Goal: Information Seeking & Learning: Learn about a topic

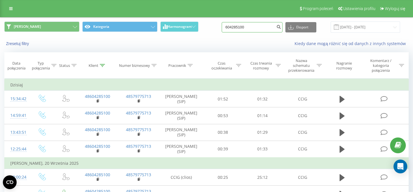
drag, startPoint x: 257, startPoint y: 28, endPoint x: 205, endPoint y: 28, distance: 52.5
click at [222, 28] on input "604285100" at bounding box center [252, 27] width 61 height 10
click at [21, 44] on button "Zresetuj filtry" at bounding box center [18, 43] width 28 height 5
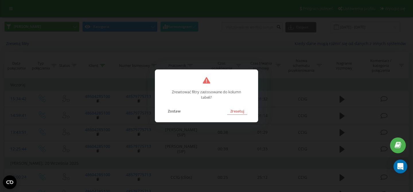
click at [237, 111] on button "Zresetuj" at bounding box center [237, 110] width 20 height 7
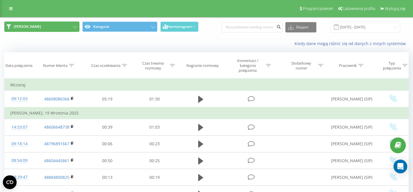
click at [64, 28] on button "JOANNA" at bounding box center [41, 27] width 75 height 10
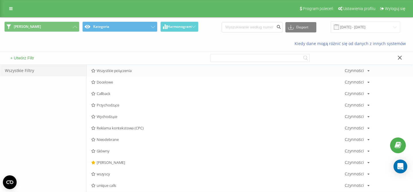
click at [106, 73] on span "Wszystkie połączenia" at bounding box center [217, 71] width 253 height 4
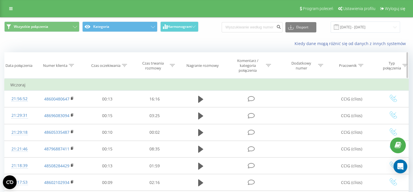
click at [361, 67] on icon at bounding box center [360, 65] width 5 height 3
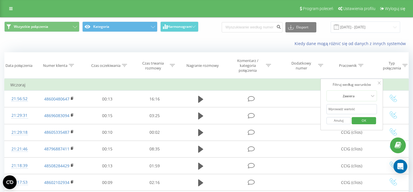
click at [352, 109] on input "text" at bounding box center [352, 109] width 50 height 10
click at [364, 121] on span "OK" at bounding box center [364, 120] width 16 height 9
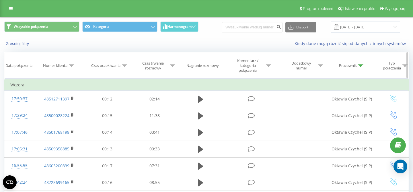
click at [360, 66] on icon at bounding box center [360, 65] width 5 height 3
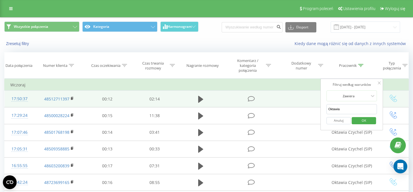
drag, startPoint x: 343, startPoint y: 109, endPoint x: 298, endPoint y: 106, distance: 44.8
click at [327, 106] on input "Oktawia" at bounding box center [352, 109] width 50 height 10
type input "KArolina"
click button "OK" at bounding box center [363, 120] width 24 height 7
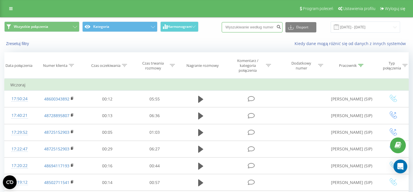
click at [245, 27] on input at bounding box center [252, 27] width 61 height 10
paste input "665056656"
type input "665056656"
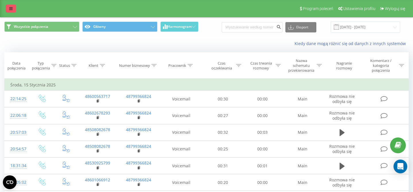
click at [10, 7] on icon at bounding box center [10, 9] width 3 height 4
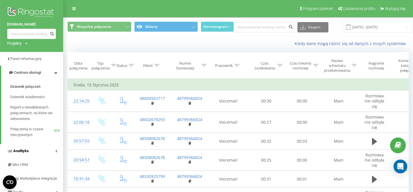
click at [25, 151] on span "Analityka" at bounding box center [20, 150] width 15 height 4
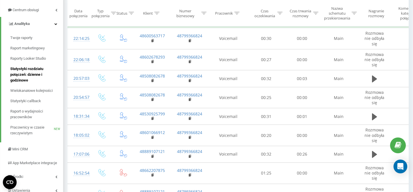
scroll to position [63, 0]
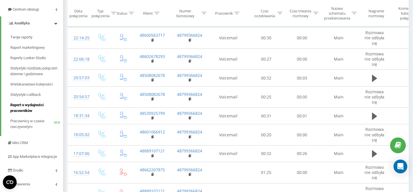
click at [25, 108] on span "Raport o wydajności pracowników" at bounding box center [35, 107] width 50 height 11
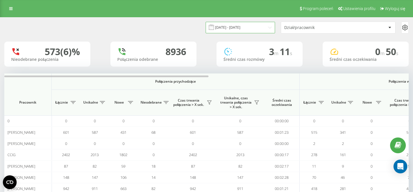
click at [256, 28] on input "23.08.2025 - 23.09.2025" at bounding box center [240, 27] width 69 height 11
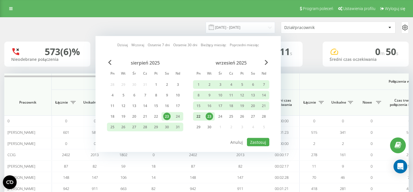
click at [200, 118] on div "22" at bounding box center [198, 116] width 7 height 7
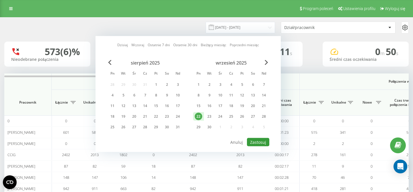
click at [261, 144] on button "Zastosuj" at bounding box center [258, 142] width 22 height 8
type input "22.09.2025 - 22.09.2025"
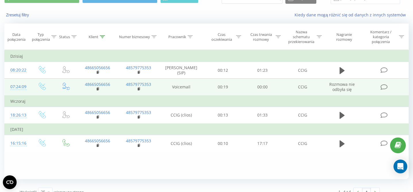
scroll to position [41, 0]
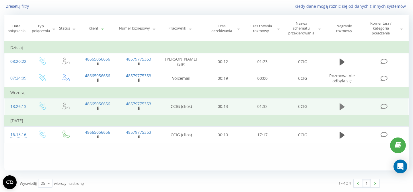
click at [341, 105] on icon at bounding box center [341, 106] width 5 height 7
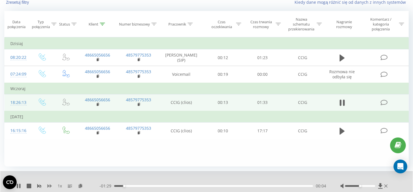
click at [49, 186] on icon at bounding box center [49, 185] width 5 height 3
click at [372, 187] on div at bounding box center [360, 186] width 30 height 2
click at [172, 187] on div "00:27" at bounding box center [213, 186] width 199 height 2
click at [264, 186] on div "01:07" at bounding box center [213, 186] width 199 height 2
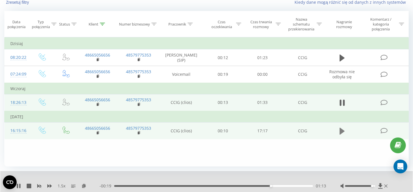
click at [342, 131] on icon at bounding box center [341, 131] width 5 height 7
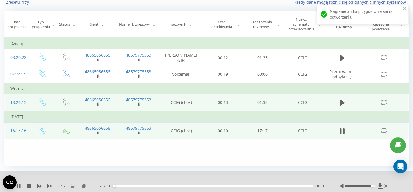
click at [126, 186] on div "00:00" at bounding box center [213, 186] width 199 height 2
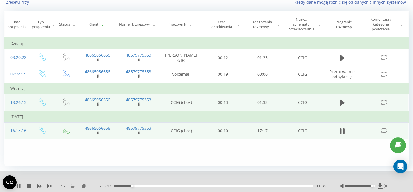
click at [142, 188] on div "- 15:42 01:35 01:35" at bounding box center [212, 186] width 226 height 6
click at [142, 187] on div "02:26" at bounding box center [213, 186] width 199 height 2
click at [159, 186] on div "02:27" at bounding box center [213, 186] width 199 height 2
click at [170, 187] on div "00:00" at bounding box center [213, 186] width 199 height 2
click at [182, 186] on div "04:56" at bounding box center [213, 186] width 199 height 2
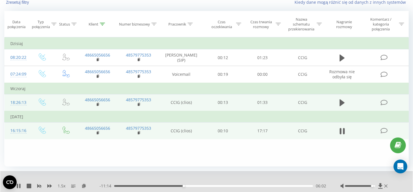
click at [191, 187] on div "06:02" at bounding box center [213, 186] width 199 height 2
click at [200, 187] on div "07:31" at bounding box center [213, 186] width 199 height 2
click at [209, 186] on div "08:16" at bounding box center [213, 186] width 199 height 2
click at [216, 187] on div "08:50" at bounding box center [213, 186] width 199 height 2
click at [221, 187] on div "08:51" at bounding box center [213, 186] width 199 height 2
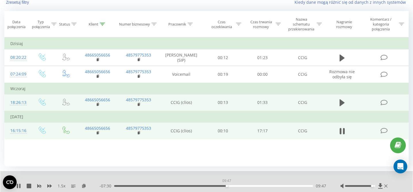
click at [226, 186] on div "09:47" at bounding box center [213, 186] width 199 height 2
click at [126, 186] on div "10:03" at bounding box center [213, 186] width 199 height 2
click at [20, 186] on icon at bounding box center [19, 185] width 1 height 5
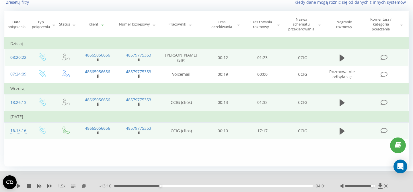
scroll to position [0, 0]
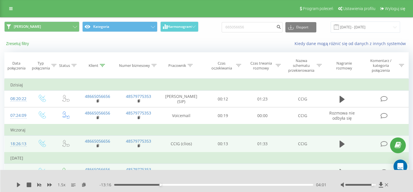
click at [23, 44] on button "Zresetuj filtry" at bounding box center [18, 43] width 28 height 5
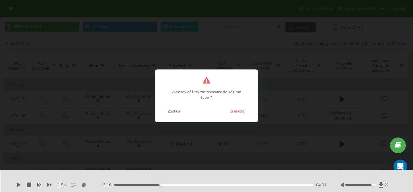
click at [238, 58] on div "Zresetować filtry zastosowane do kolumn tabeli? Zostaw Zresetuj" at bounding box center [206, 96] width 413 height 192
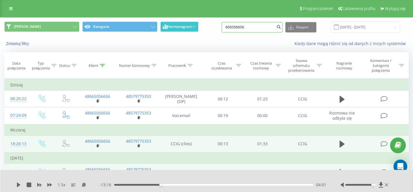
drag, startPoint x: 254, startPoint y: 30, endPoint x: 198, endPoint y: 29, distance: 56.2
click at [222, 30] on input "665056656" at bounding box center [252, 27] width 61 height 10
click at [15, 43] on button "Zresetuj filtry" at bounding box center [18, 43] width 28 height 5
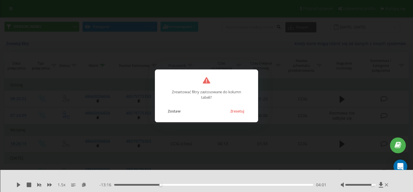
click at [234, 115] on div "Zresetować filtry zastosowane do kolumn tabeli? Zostaw Zresetuj" at bounding box center [206, 95] width 103 height 53
click at [234, 112] on button "Zresetuj" at bounding box center [237, 110] width 20 height 7
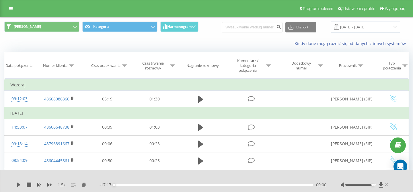
click at [366, 186] on div at bounding box center [365, 185] width 49 height 6
click at [366, 184] on div at bounding box center [360, 185] width 30 height 2
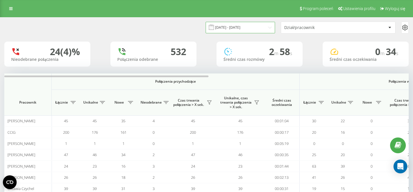
click at [264, 25] on input "22.09.2025 - 22.09.2025" at bounding box center [240, 27] width 69 height 11
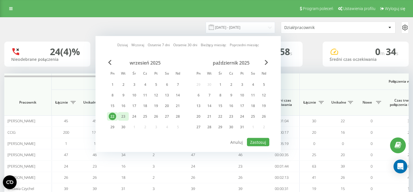
click at [124, 116] on div "23" at bounding box center [123, 116] width 7 height 7
click at [255, 139] on button "Zastosuj" at bounding box center [258, 142] width 22 height 8
type input "23.09.2025 - 23.09.2025"
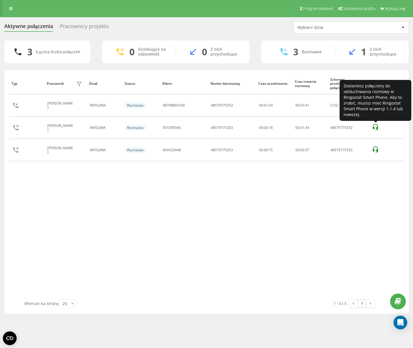
click at [375, 129] on icon at bounding box center [375, 127] width 7 height 7
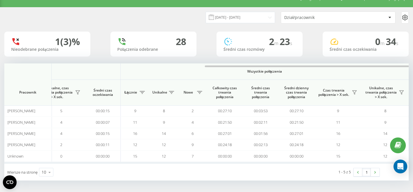
scroll to position [0, 396]
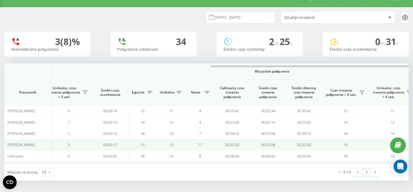
scroll to position [0, 396]
